Goal: Task Accomplishment & Management: Manage account settings

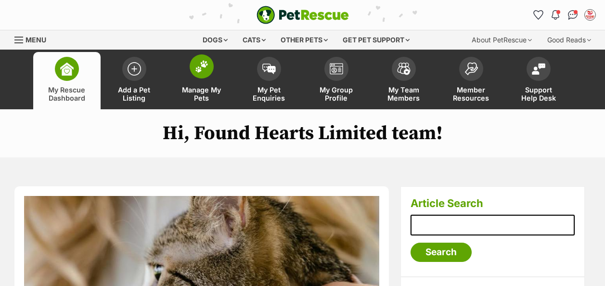
drag, startPoint x: 0, startPoint y: 0, endPoint x: 210, endPoint y: 65, distance: 220.2
click at [209, 60] on span at bounding box center [202, 66] width 24 height 24
click at [207, 66] on img at bounding box center [201, 66] width 13 height 13
click at [199, 63] on img at bounding box center [201, 66] width 13 height 13
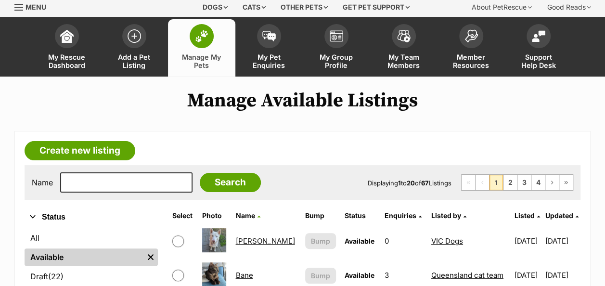
scroll to position [48, 0]
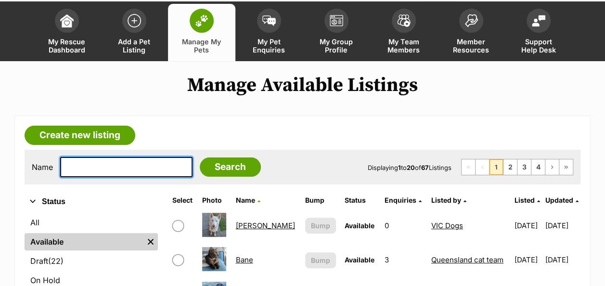
click at [80, 167] on input "text" at bounding box center [126, 167] width 132 height 20
type input "phillipa"
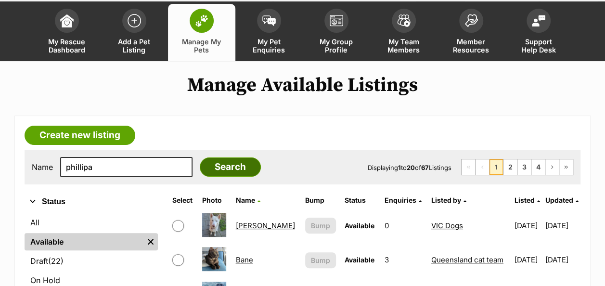
click at [218, 163] on input "Search" at bounding box center [230, 167] width 61 height 19
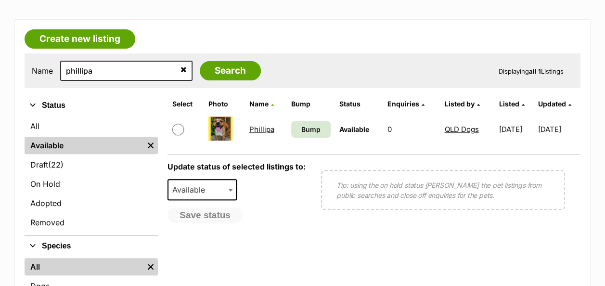
click at [260, 132] on link "Phillipa" at bounding box center [262, 129] width 25 height 9
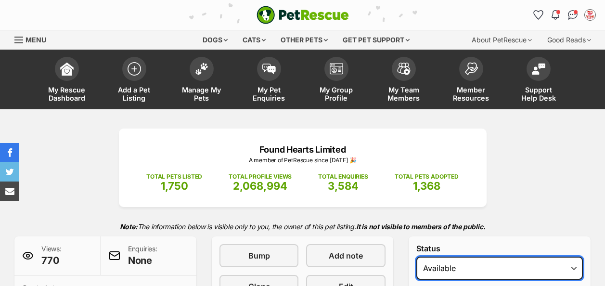
drag, startPoint x: 0, startPoint y: 0, endPoint x: 525, endPoint y: 176, distance: 553.8
click at [525, 257] on select "Draft Available On hold Adopted" at bounding box center [500, 268] width 167 height 23
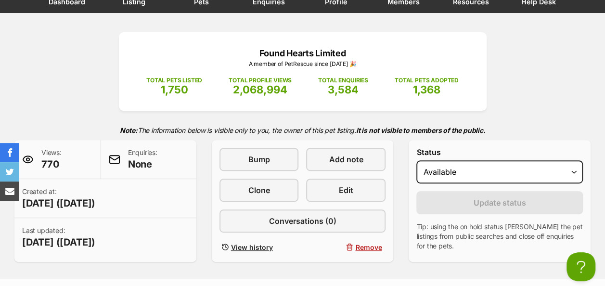
click at [511, 131] on p "Note: The information below is visible only to you, the owner of this pet listi…" at bounding box center [302, 130] width 577 height 20
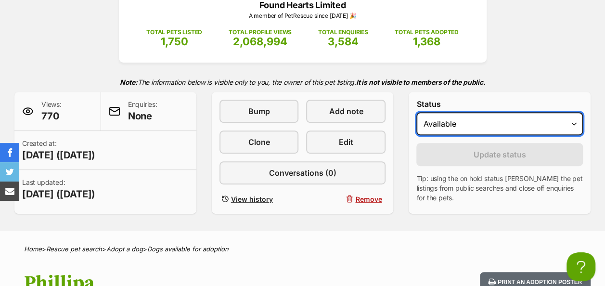
click at [523, 127] on select "Draft Available On hold Adopted" at bounding box center [500, 123] width 167 height 23
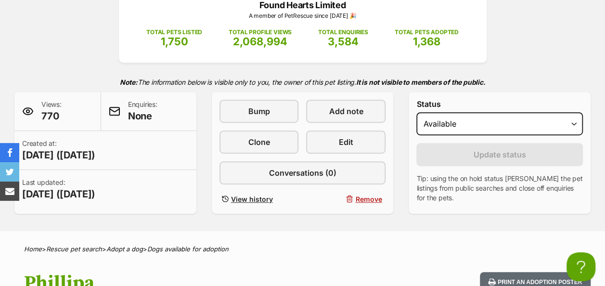
click at [524, 58] on div "Found Hearts Limited A member of PetRescue since 2017 🎉 TOTAL PETS LISTED 1,750…" at bounding box center [302, 99] width 605 height 230
click at [362, 197] on span "Remove" at bounding box center [368, 199] width 26 height 10
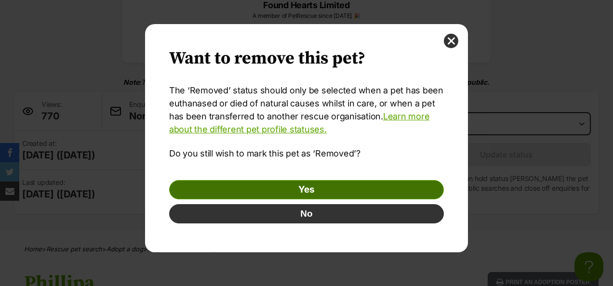
click at [318, 188] on link "Yes" at bounding box center [306, 189] width 275 height 19
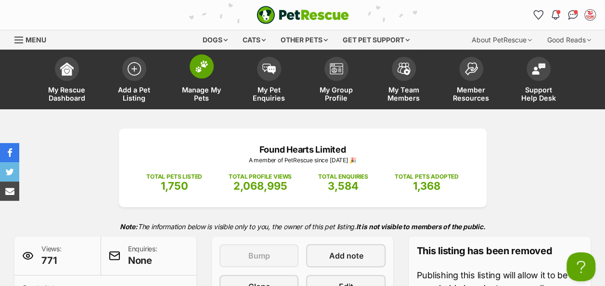
click at [205, 71] on img at bounding box center [201, 66] width 13 height 13
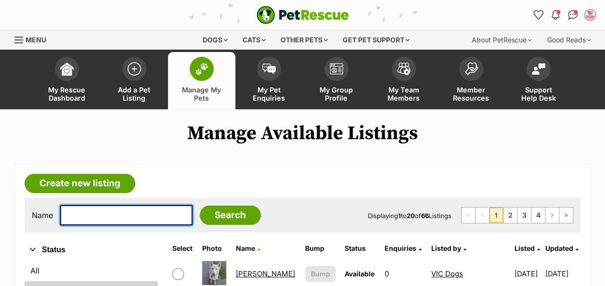
drag, startPoint x: 94, startPoint y: 208, endPoint x: 84, endPoint y: 223, distance: 18.4
click at [94, 208] on input "text" at bounding box center [126, 215] width 132 height 20
click at [84, 223] on input "text" at bounding box center [126, 215] width 132 height 20
click at [86, 217] on input "p" at bounding box center [126, 215] width 132 height 20
type input "phillipa"
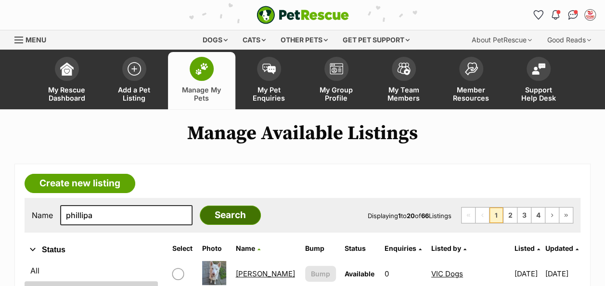
click at [212, 219] on input "Search" at bounding box center [230, 215] width 61 height 19
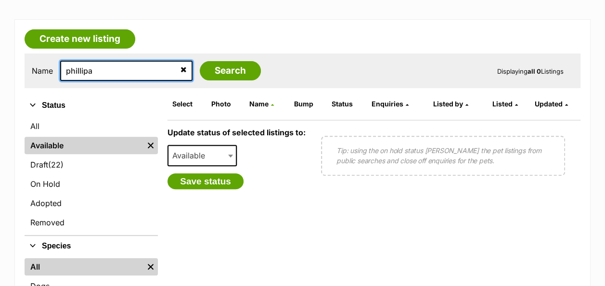
click at [101, 65] on input "phillipa" at bounding box center [126, 71] width 132 height 20
drag, startPoint x: 98, startPoint y: 69, endPoint x: -2, endPoint y: 67, distance: 100.2
type input "bella"
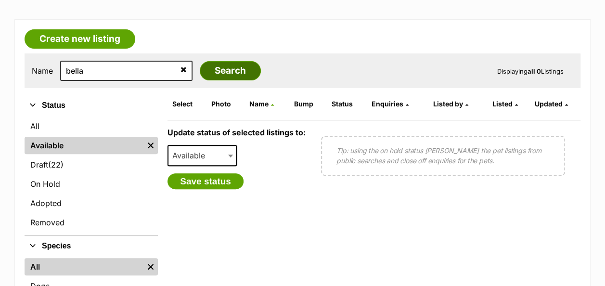
click at [211, 68] on input "Search" at bounding box center [230, 70] width 61 height 19
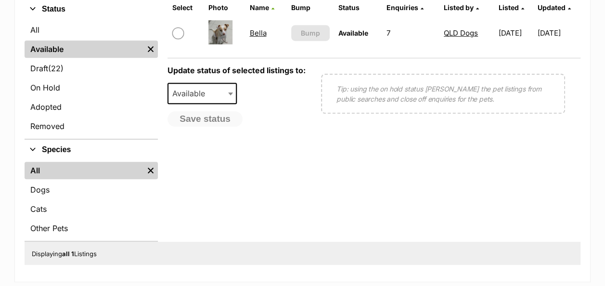
scroll to position [96, 0]
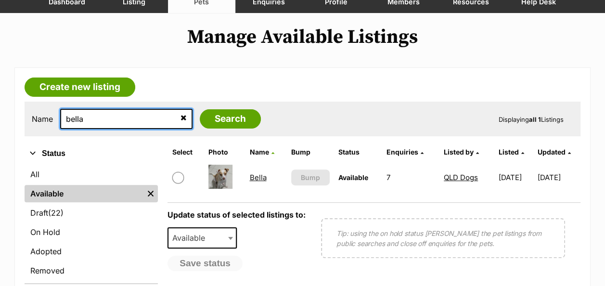
drag, startPoint x: 105, startPoint y: 118, endPoint x: -2, endPoint y: 128, distance: 107.0
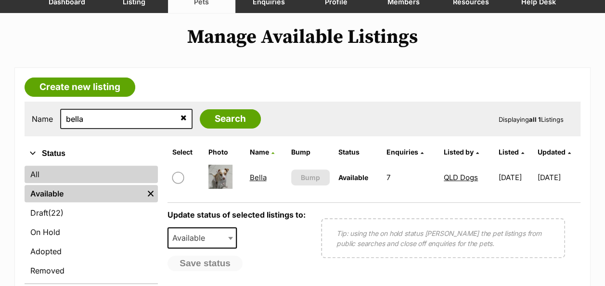
click at [37, 175] on link "All" at bounding box center [91, 174] width 133 height 17
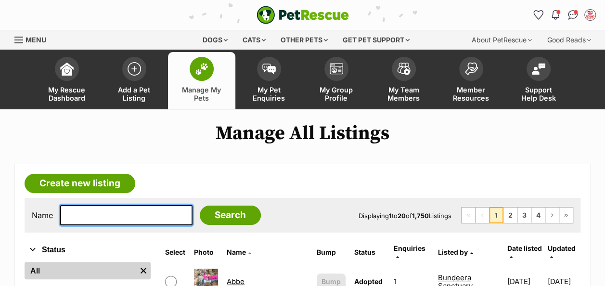
click at [88, 213] on input "text" at bounding box center [126, 215] width 132 height 20
type input "bella"
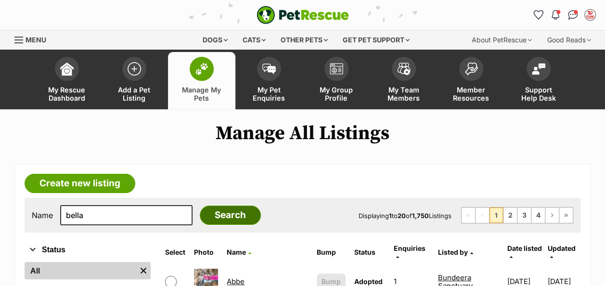
click at [203, 218] on input "Search" at bounding box center [230, 215] width 61 height 19
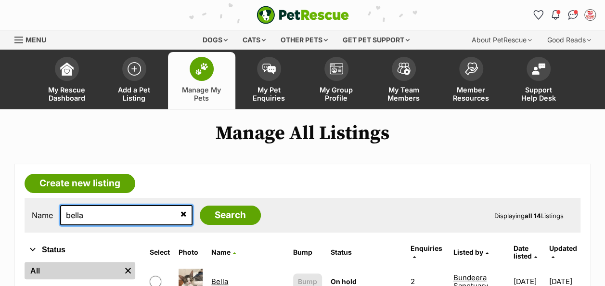
drag, startPoint x: 99, startPoint y: 217, endPoint x: 24, endPoint y: 214, distance: 75.2
type input "pluto"
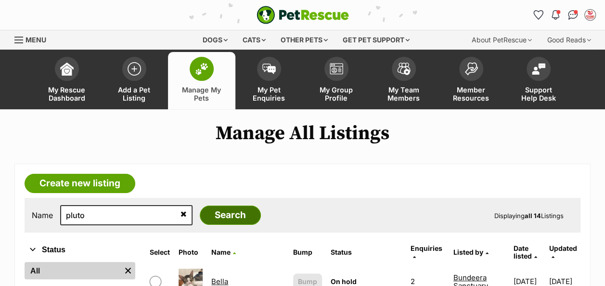
click at [219, 218] on input "Search" at bounding box center [230, 215] width 61 height 19
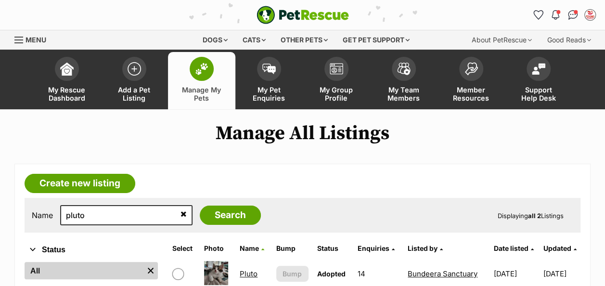
scroll to position [145, 0]
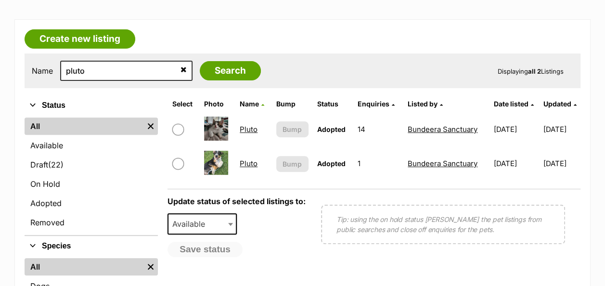
click at [250, 161] on link "Pluto" at bounding box center [249, 163] width 18 height 9
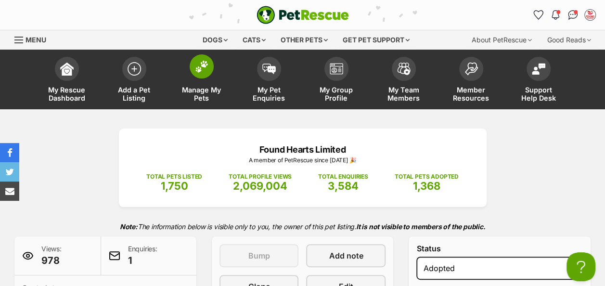
click at [194, 69] on span at bounding box center [202, 66] width 24 height 24
click at [205, 70] on img at bounding box center [201, 66] width 13 height 13
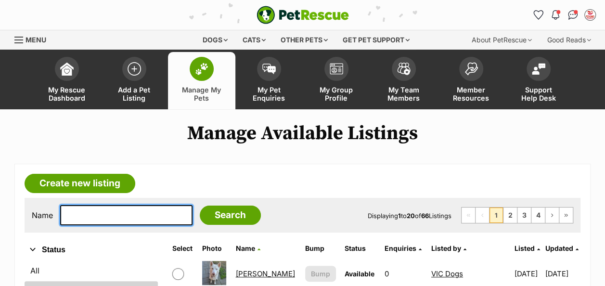
click at [108, 210] on input "text" at bounding box center [126, 215] width 132 height 20
type input "ellie"
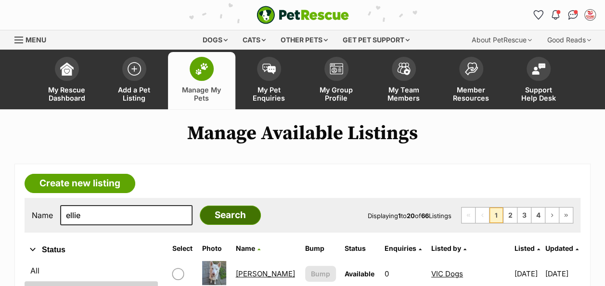
click at [220, 216] on input "Search" at bounding box center [230, 215] width 61 height 19
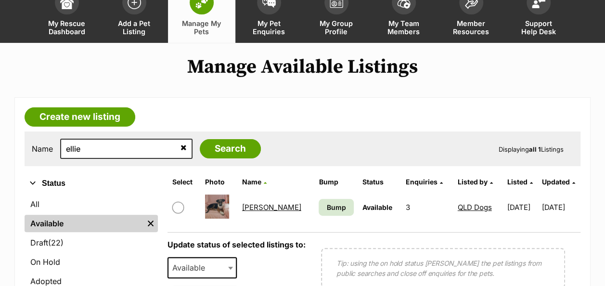
scroll to position [145, 0]
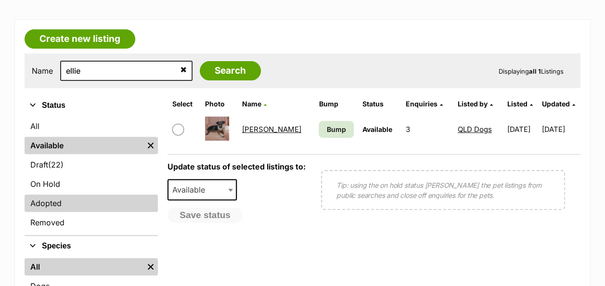
click at [56, 201] on link "Adopted" at bounding box center [91, 203] width 133 height 17
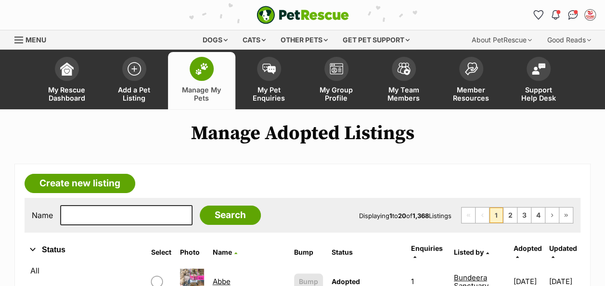
click at [95, 225] on div "Name Search Displaying 1 to 20 of 1,368 Listings First Page Previous Page 1 2 3…" at bounding box center [303, 215] width 556 height 35
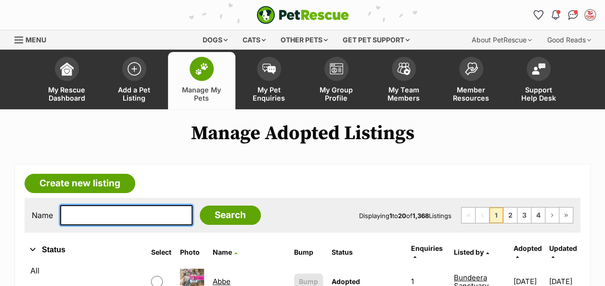
click at [96, 216] on input "text" at bounding box center [126, 215] width 132 height 20
type input "ellie"
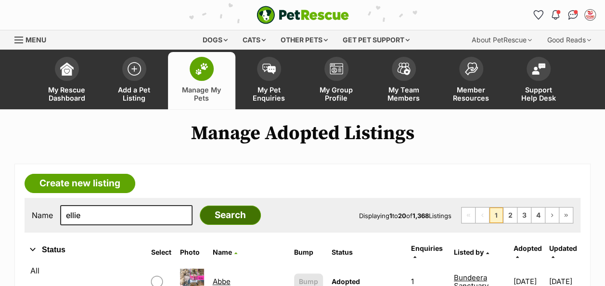
click at [218, 211] on input "Search" at bounding box center [230, 215] width 61 height 19
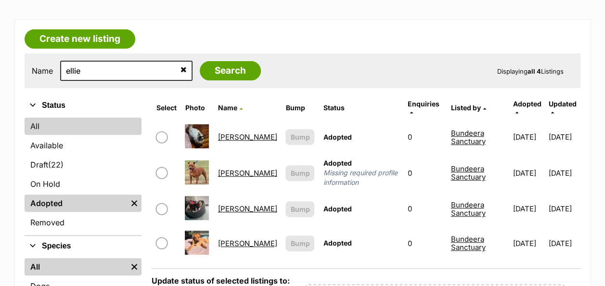
click at [33, 118] on link "All" at bounding box center [83, 126] width 117 height 17
click at [58, 121] on link "All" at bounding box center [83, 126] width 117 height 17
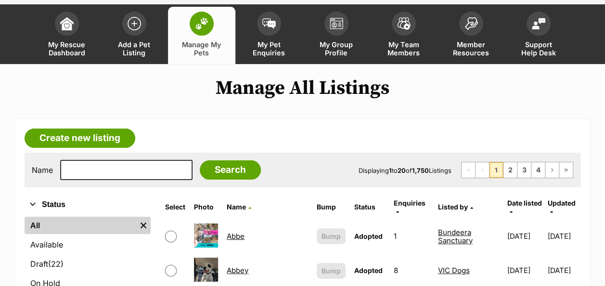
scroll to position [96, 0]
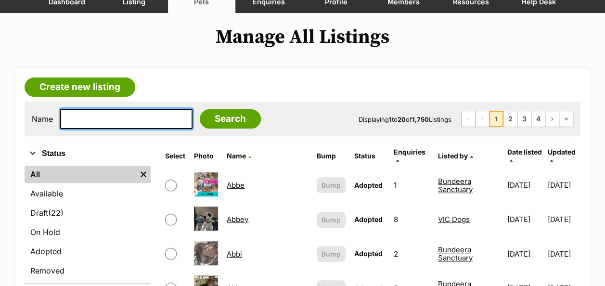
click at [104, 117] on input "text" at bounding box center [126, 119] width 132 height 20
type input "ellie"
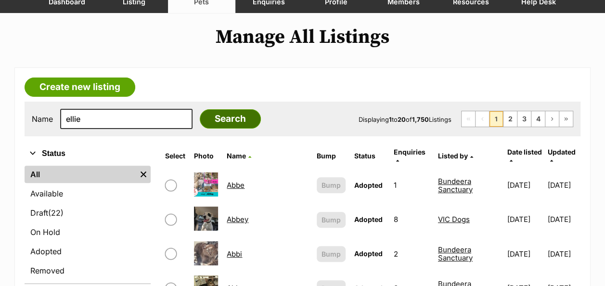
click at [217, 117] on input "Search" at bounding box center [230, 118] width 61 height 19
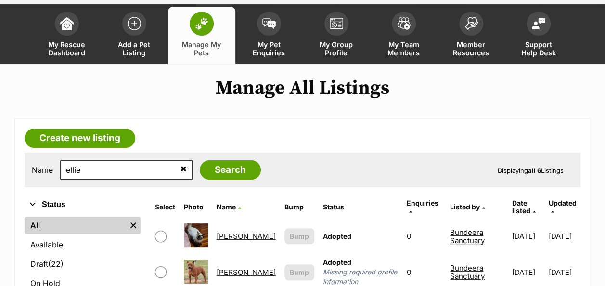
scroll to position [193, 0]
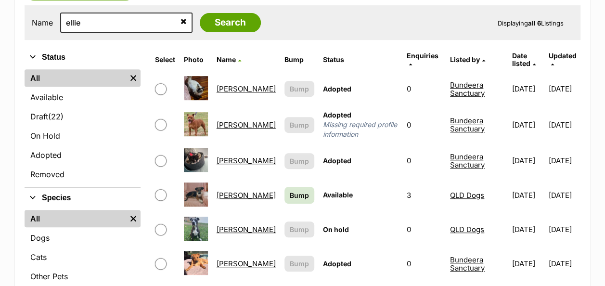
click at [233, 225] on link "[PERSON_NAME]" at bounding box center [246, 229] width 59 height 9
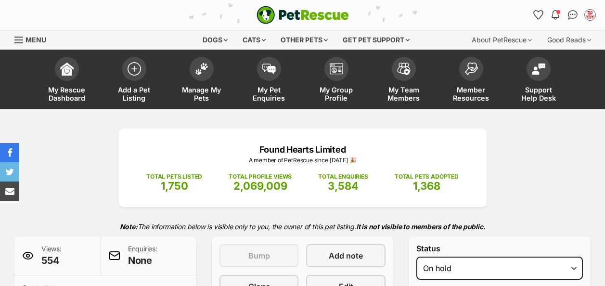
select select "adoption_pending"
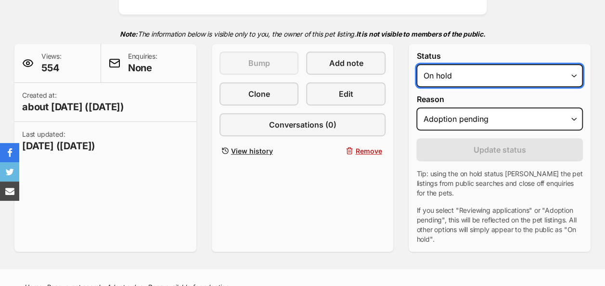
drag, startPoint x: 460, startPoint y: 78, endPoint x: 460, endPoint y: 87, distance: 8.7
click at [460, 78] on select "Draft Available On hold Adopted" at bounding box center [500, 75] width 167 height 23
select select "rehomed"
click at [417, 64] on select "Draft Available On hold Adopted" at bounding box center [500, 75] width 167 height 23
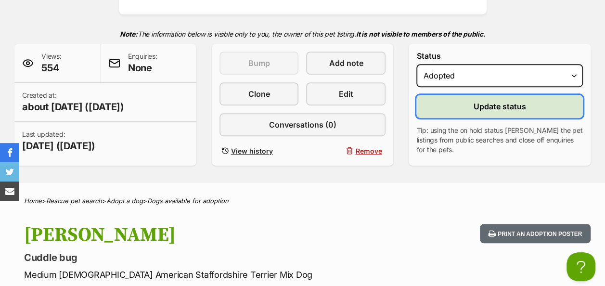
click at [488, 108] on span "Update status" at bounding box center [500, 107] width 53 height 12
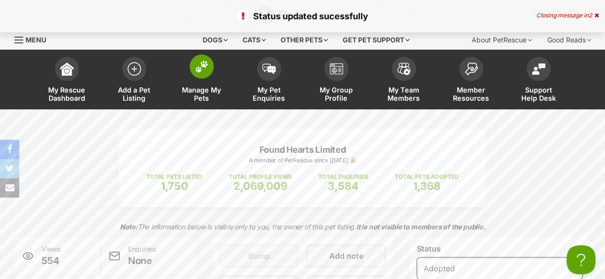
click at [205, 69] on img at bounding box center [201, 66] width 13 height 13
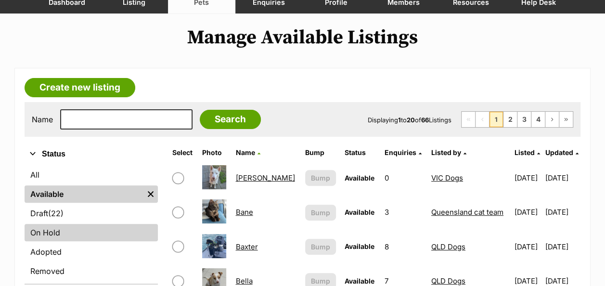
scroll to position [96, 0]
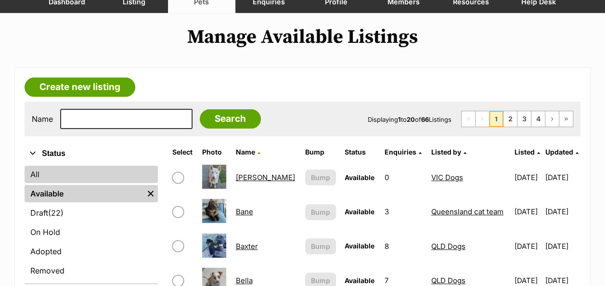
click at [37, 172] on link "All" at bounding box center [91, 174] width 133 height 17
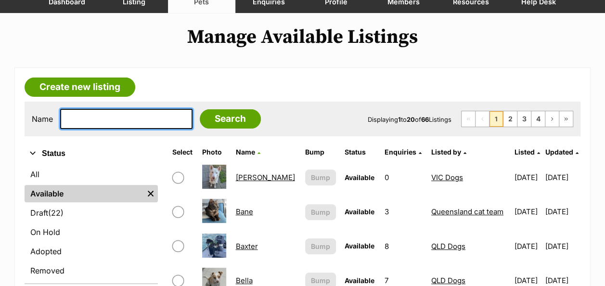
click at [96, 120] on input "text" at bounding box center [126, 119] width 132 height 20
type input "ellie"
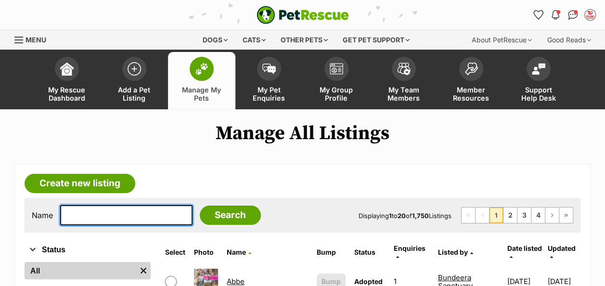
click at [133, 214] on input "text" at bounding box center [126, 215] width 132 height 20
type input "ellie"
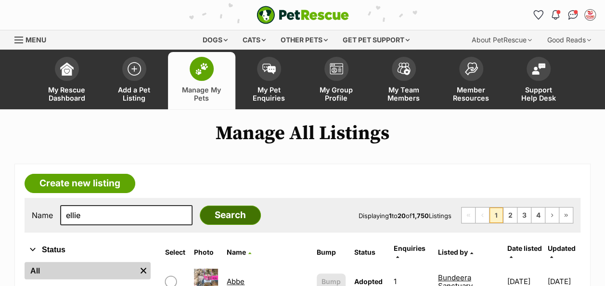
click at [216, 211] on input "Search" at bounding box center [230, 215] width 61 height 19
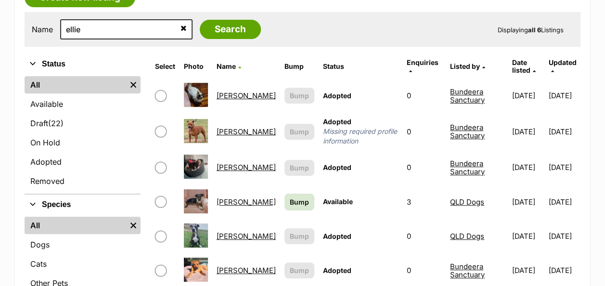
scroll to position [241, 0]
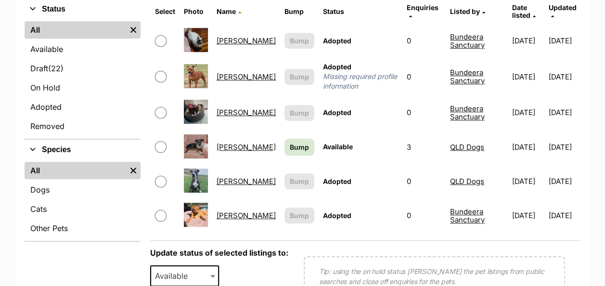
click at [232, 143] on link "[PERSON_NAME]" at bounding box center [246, 147] width 59 height 9
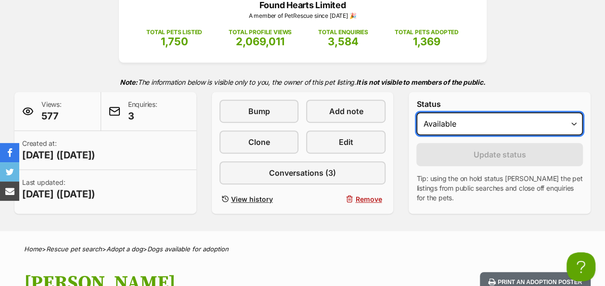
click at [466, 124] on select "Draft - not available as listing has enquires Available On hold Adopted" at bounding box center [500, 123] width 167 height 23
select select "rehomed"
click at [417, 112] on select "Draft - not available as listing has enquires Available On hold Adopted" at bounding box center [500, 123] width 167 height 23
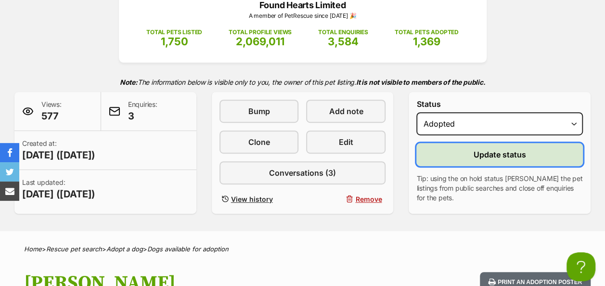
click at [481, 153] on span "Update status" at bounding box center [500, 155] width 53 height 12
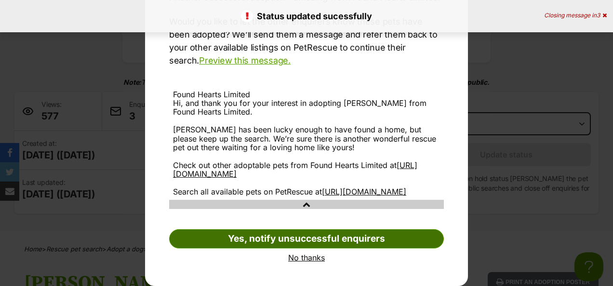
click at [288, 242] on link "Yes, notify unsuccessful enquirers" at bounding box center [306, 238] width 275 height 19
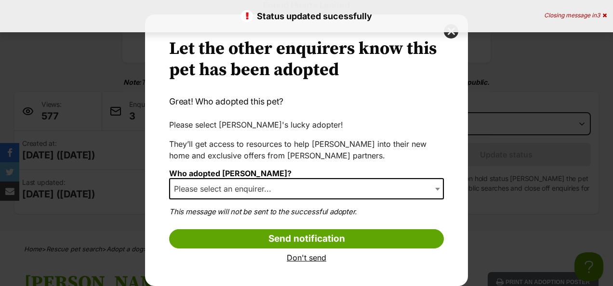
scroll to position [9, 0]
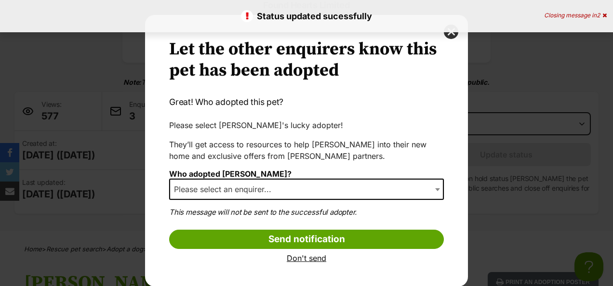
select select "other"
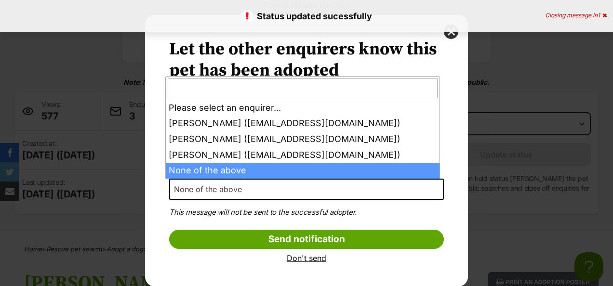
click at [272, 188] on span "None of the above" at bounding box center [306, 189] width 275 height 21
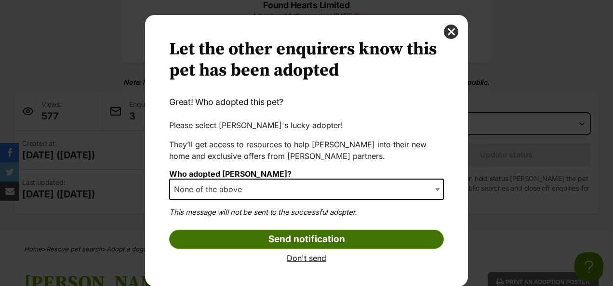
click at [293, 242] on input "Send notification" at bounding box center [306, 239] width 275 height 19
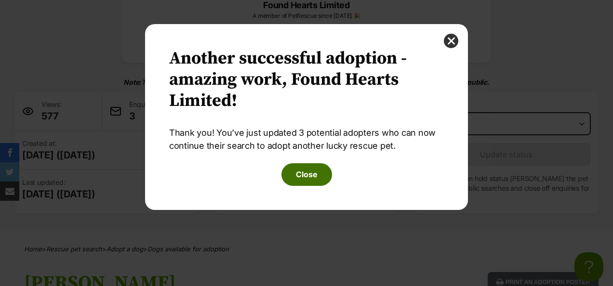
click at [304, 176] on button "Close" at bounding box center [306, 174] width 51 height 22
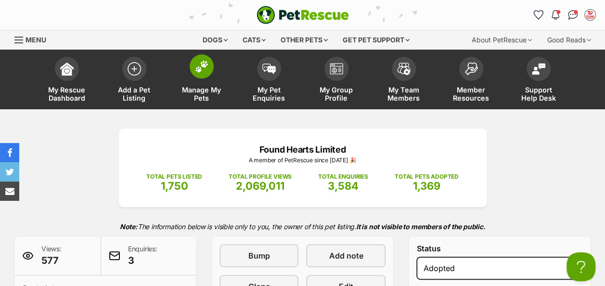
click at [194, 62] on span at bounding box center [202, 66] width 24 height 24
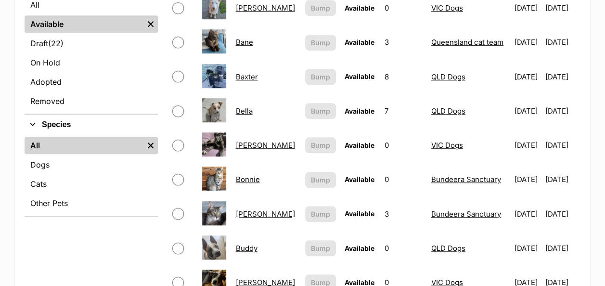
scroll to position [337, 0]
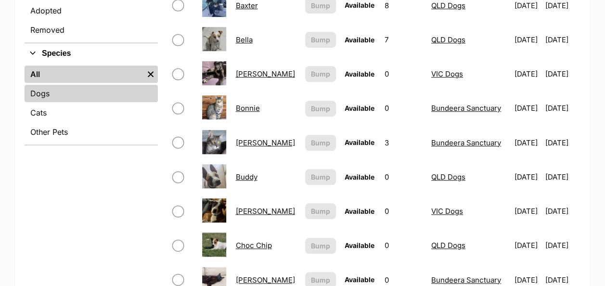
click at [51, 90] on link "Dogs" at bounding box center [91, 93] width 133 height 17
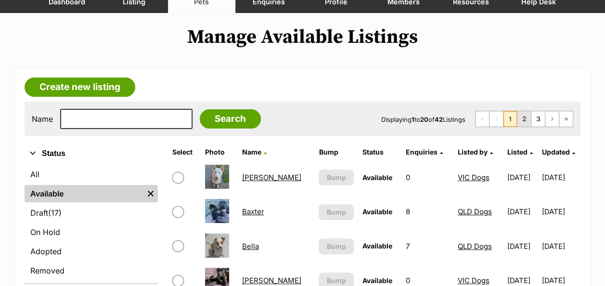
scroll to position [96, 0]
click at [458, 151] on span "Listed by" at bounding box center [473, 152] width 30 height 8
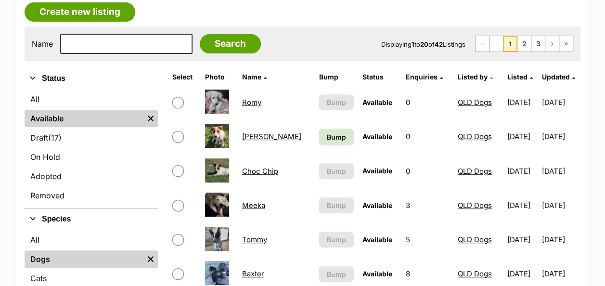
scroll to position [193, 0]
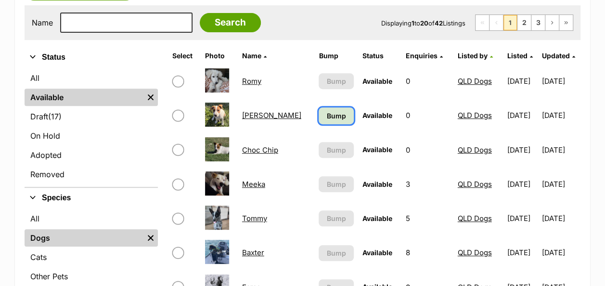
click at [327, 113] on span "Bump" at bounding box center [336, 116] width 19 height 10
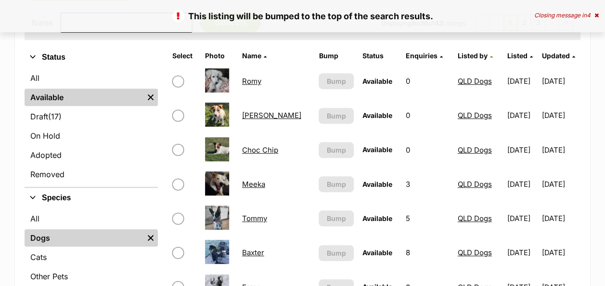
click at [255, 182] on link "Meeka" at bounding box center [253, 184] width 23 height 9
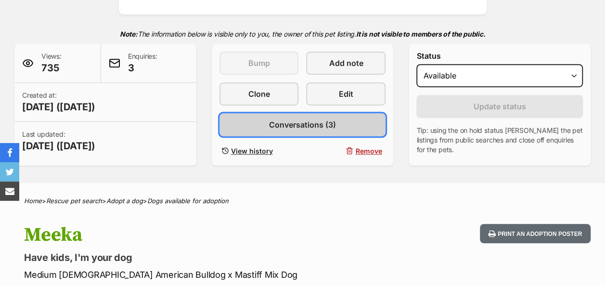
click at [295, 127] on span "Conversations (3)" at bounding box center [302, 125] width 67 height 12
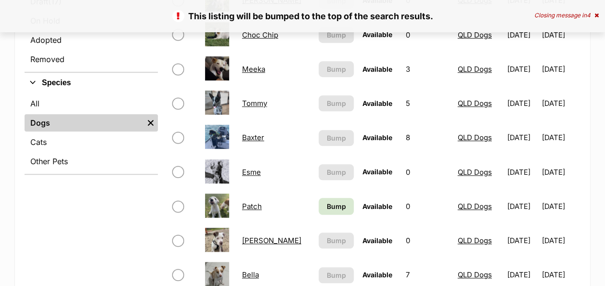
scroll to position [337, 0]
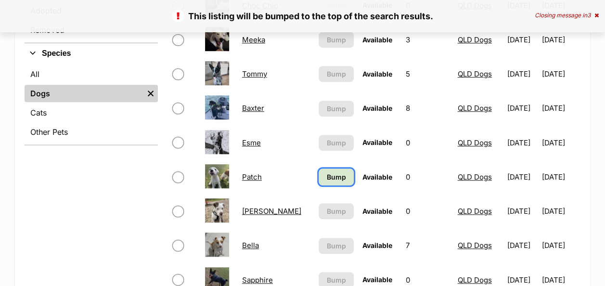
click at [327, 172] on span "Bump" at bounding box center [336, 177] width 19 height 10
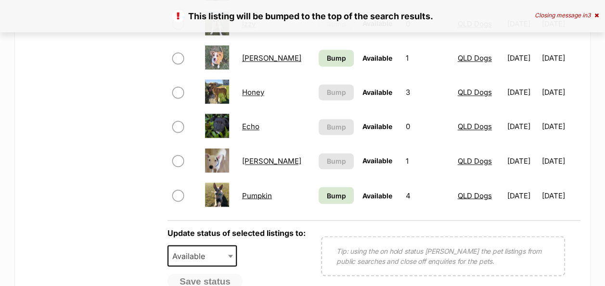
scroll to position [771, 0]
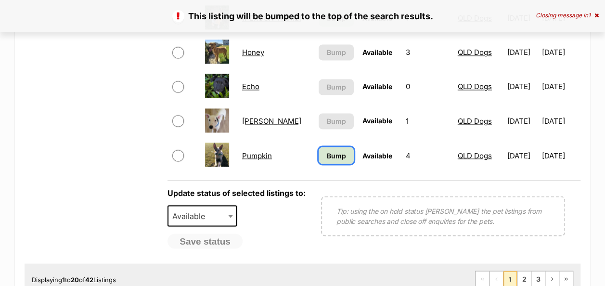
click at [327, 153] on span "Bump" at bounding box center [336, 155] width 19 height 10
